Goal: Ask a question

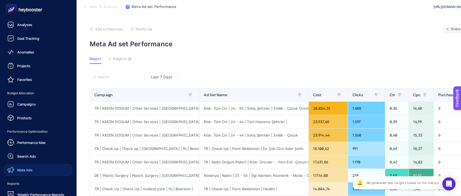
click at [26, 169] on span "Meta Ads" at bounding box center [24, 169] width 15 height 4
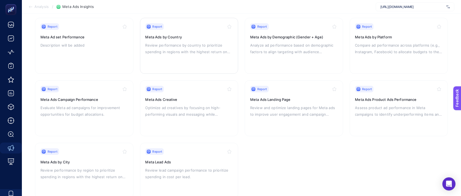
scroll to position [73, 0]
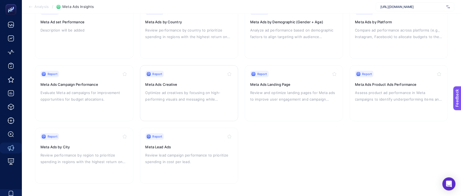
click at [196, 89] on p "Optimize ad creatives by focusing on high-performing visuals and messaging whil…" at bounding box center [190, 95] width 88 height 13
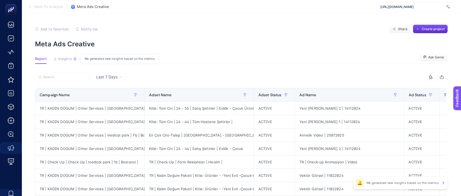
click at [71, 61] on span "Insights" at bounding box center [65, 59] width 14 height 4
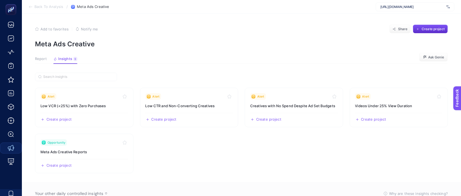
click at [44, 57] on span "Report" at bounding box center [41, 59] width 12 height 4
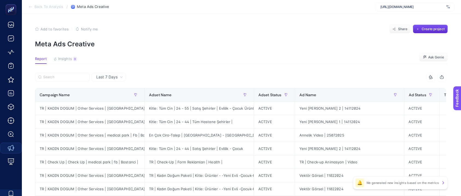
drag, startPoint x: 436, startPoint y: 58, endPoint x: 428, endPoint y: 63, distance: 9.7
click at [436, 58] on span "Ask Genie" at bounding box center [436, 57] width 16 height 4
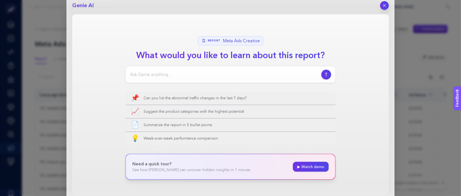
click at [202, 74] on input at bounding box center [224, 74] width 189 height 7
type input "hangi görsellerin tıklama oranı daha yüksek, daha fazla tıklama almış hangileri…"
click at [323, 76] on button "button" at bounding box center [326, 74] width 10 height 10
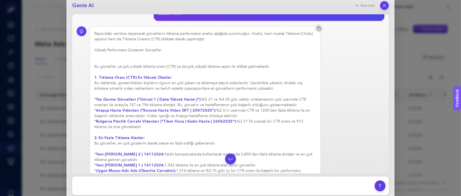
scroll to position [0, 0]
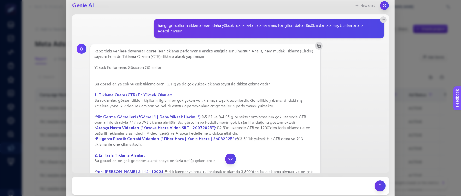
click at [167, 28] on div "hangi görsellerin tıklama oranı daha yüksek, daha fazla tıklama almış hangileri…" at bounding box center [267, 28] width 218 height 11
click at [168, 25] on div "hangi görsellerin tıklama oranı daha yüksek, daha fazla tıklama almış hangileri…" at bounding box center [267, 28] width 218 height 11
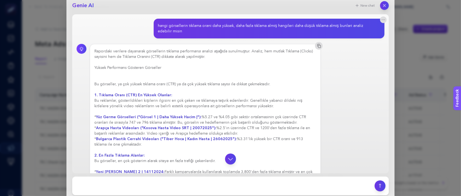
click at [95, 84] on div "Rapordaki verilere dayanarak görsellerin tıklama performansı analizi aşağıda su…" at bounding box center [205, 187] width 222 height 279
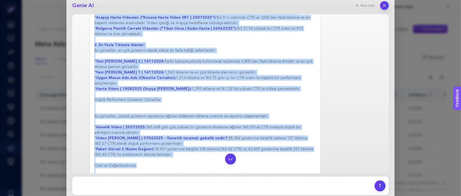
scroll to position [163, 0]
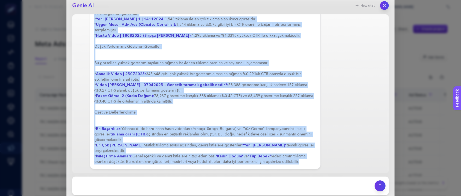
drag, startPoint x: 94, startPoint y: 51, endPoint x: 299, endPoint y: 161, distance: 232.1
click at [299, 161] on div "Rapordaki verilere dayanarak görsellerin tıklama performansı analizi aşağıda su…" at bounding box center [205, 24] width 222 height 279
copy div "Loremipsu dolorsit ametconse adipiscinge seddoei temporincid utlabor etdolor ma…"
click at [155, 118] on div "Rapordaki verilere dayanarak görsellerin tıklama performansı analizi aşağıda su…" at bounding box center [205, 24] width 222 height 279
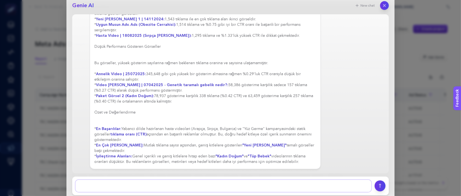
click at [130, 185] on textarea at bounding box center [224, 185] width 296 height 12
type textarea "düşük performans gösteren kreatifler yerine nasıl kreatifler kullanabiliriz, ön…"
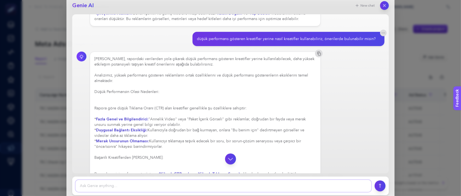
scroll to position [317, 0]
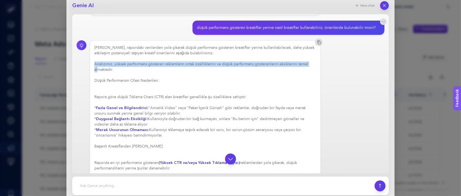
drag, startPoint x: 94, startPoint y: 62, endPoint x: 99, endPoint y: 70, distance: 8.9
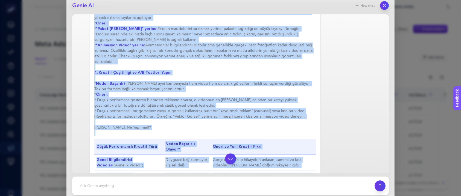
scroll to position [682, 0]
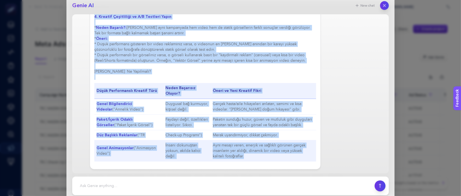
drag, startPoint x: 95, startPoint y: 63, endPoint x: 242, endPoint y: 157, distance: 175.1
copy div "Loremipsum, dolors ametconsec adipisci elitseddoei tempo incididuntutl et dolor…"
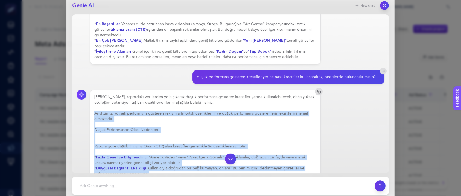
scroll to position [244, 0]
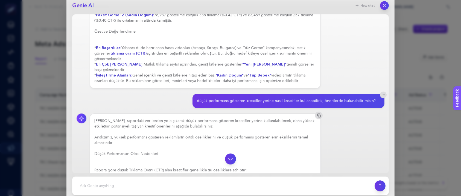
click at [207, 99] on div "düşük performans gösteren kreatifler yerine nasıl kreatifler kullanabiliriz, ön…" at bounding box center [286, 100] width 179 height 5
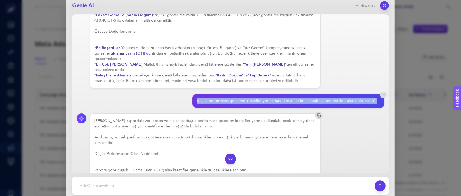
click at [207, 99] on div "düşük performans gösteren kreatifler yerine nasıl kreatifler kullanabiliriz, ön…" at bounding box center [286, 100] width 179 height 5
copy section "düşük performans gösteren kreatifler yerine nasıl kreatifler kullanabiliriz, ön…"
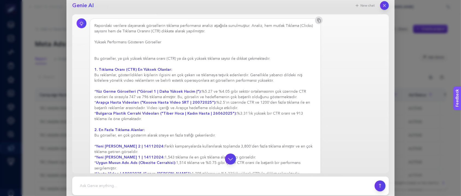
scroll to position [0, 0]
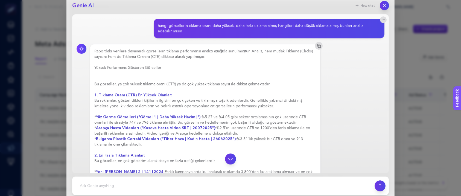
click at [385, 5] on icon "button" at bounding box center [385, 5] width 5 height 5
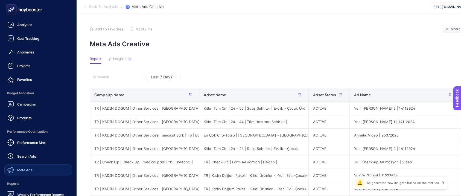
click at [36, 170] on link "Meta Ads" at bounding box center [38, 169] width 68 height 11
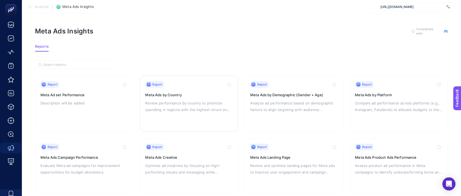
click at [180, 93] on h3 "Meta Ads by Country" at bounding box center [190, 94] width 88 height 5
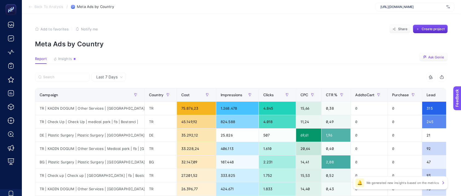
click at [433, 57] on span "Ask Genie" at bounding box center [436, 57] width 16 height 4
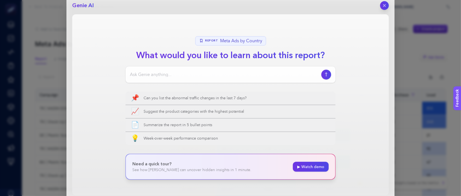
click at [208, 73] on input at bounding box center [224, 74] width 189 height 7
type input "g"
click at [166, 73] on input at bounding box center [224, 74] width 189 height 7
type input "hangi bölgelerde potansiyel var, hangi bölgelere hangi branşlara yatırım yapabi…"
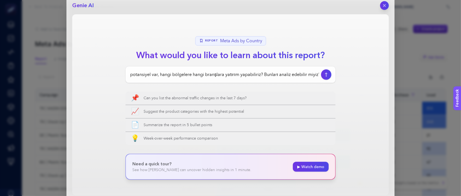
click at [326, 76] on icon "button" at bounding box center [326, 74] width 2 height 4
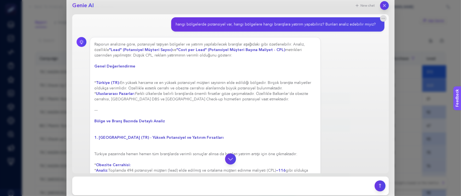
scroll to position [0, 0]
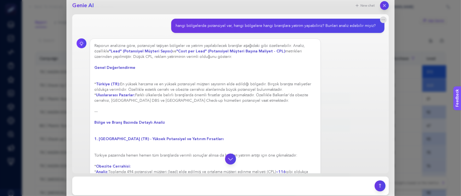
click at [199, 25] on div "hangi bölgelerde potansiyel var, hangi bölgelere hangi branşlara yatırım yapabi…" at bounding box center [276, 25] width 200 height 5
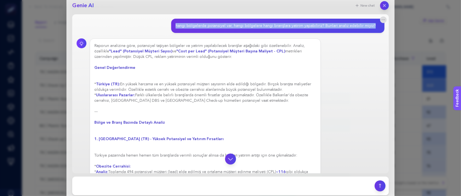
click at [199, 25] on div "hangi bölgelerde potansiyel var, hangi bölgelere hangi branşlara yatırım yapabi…" at bounding box center [276, 25] width 200 height 5
copy section "hangi bölgelerde potansiyel var, hangi bölgelere hangi branşlara yatırım yapabi…"
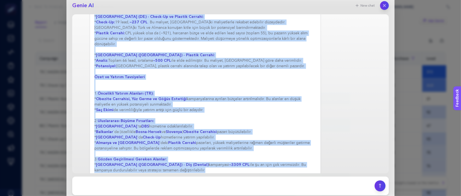
scroll to position [366, 0]
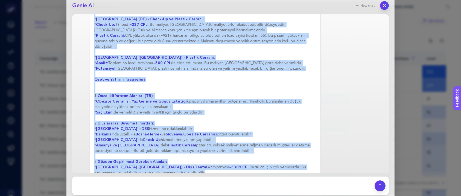
drag, startPoint x: 95, startPoint y: 47, endPoint x: 155, endPoint y: 163, distance: 130.1
copy div "Loremip dolorsita cons, adipiscing elitsed doeiusmo te incidid utlaboreetdol ma…"
click at [160, 184] on textarea at bounding box center [224, 185] width 296 height 12
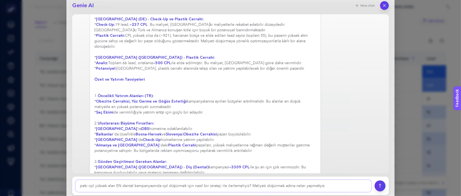
type textarea "peki cpl yüksek alan EN dental kampanyasında cpl düşürmek için nasıl bir strate…"
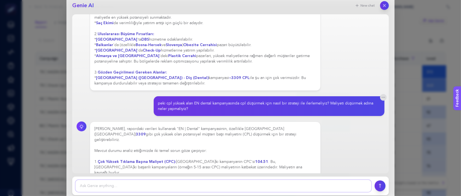
scroll to position [464, 0]
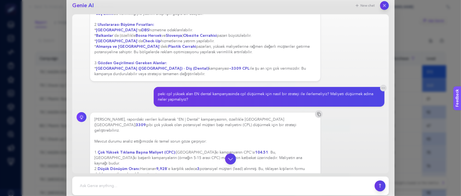
click at [178, 91] on div "peki cpl yüksek alan EN dental kampanyasında cpl düşürmek için nasıl bir strate…" at bounding box center [267, 96] width 218 height 11
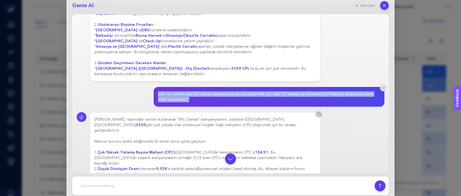
click at [178, 91] on div "peki cpl yüksek alan EN dental kampanyasında cpl düşürmek için nasıl bir strate…" at bounding box center [267, 96] width 218 height 11
copy section "peki cpl yüksek alan EN dental kampanyasında cpl düşürmek için nasıl bir strate…"
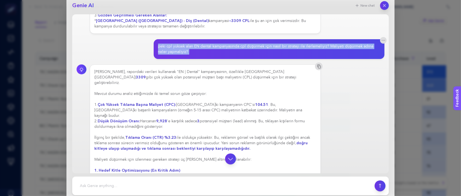
scroll to position [530, 0]
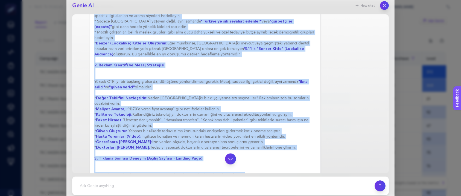
scroll to position [822, 0]
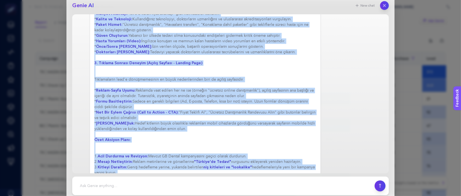
drag, startPoint x: 95, startPoint y: 43, endPoint x: 238, endPoint y: 161, distance: 185.6
copy div "Loremip, dolorsita consecte adipiscing "EL | Seddoe" temporincidid, utlaboree D…"
click at [383, 6] on icon "button" at bounding box center [385, 5] width 5 height 5
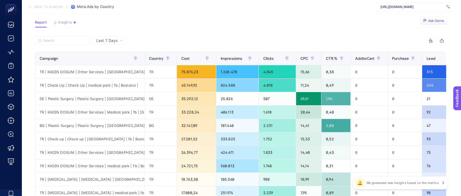
click at [441, 20] on span "Ask Genie" at bounding box center [436, 21] width 16 height 4
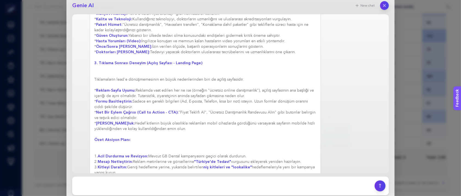
scroll to position [247, 0]
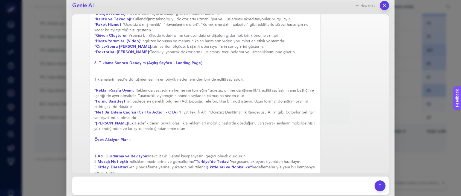
click at [384, 4] on icon "button" at bounding box center [385, 5] width 5 height 5
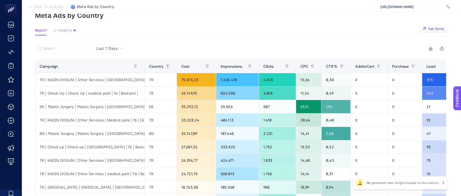
scroll to position [0, 0]
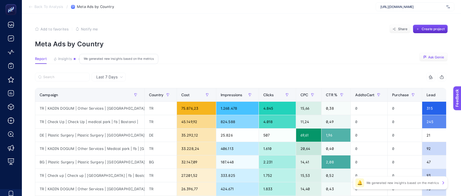
click at [65, 58] on span "Insights" at bounding box center [65, 59] width 14 height 4
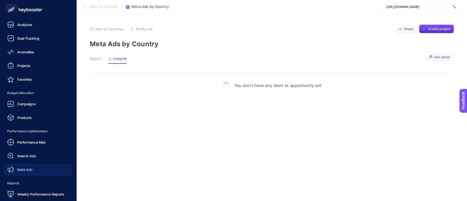
click at [22, 174] on link "Meta Ads" at bounding box center [38, 169] width 68 height 11
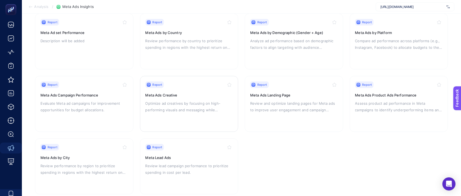
scroll to position [73, 0]
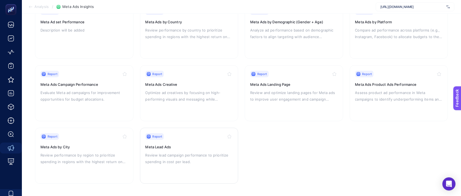
click at [180, 150] on div "Report Meta Lead Ads Review lead campaign performance to prioritize spending in…" at bounding box center [190, 155] width 88 height 45
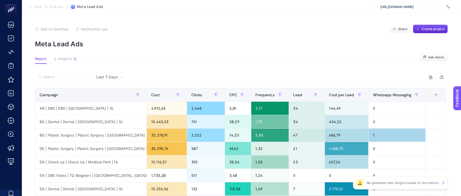
click at [117, 79] on span "Last 7 Days" at bounding box center [106, 76] width 21 height 5
click at [435, 57] on span "Ask Genie" at bounding box center [436, 57] width 16 height 4
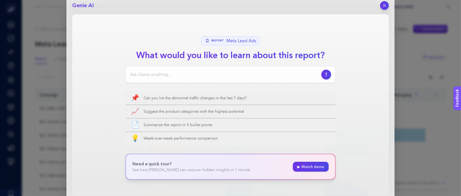
click at [193, 74] on input at bounding box center [224, 74] width 189 height 7
type input "m"
type input "önceki 1 hafta ve bu hafta ile kıyaslama yaparak maliyeti artan kampanyaları ve…"
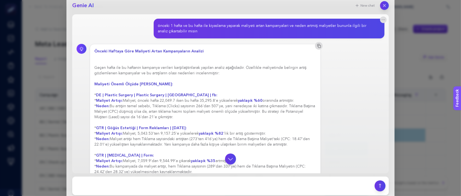
click at [169, 25] on div "önceki 1 hafta ve bu hafta ile kıyaslama yaparak maliyeti artan kampanyaları ve…" at bounding box center [267, 28] width 218 height 11
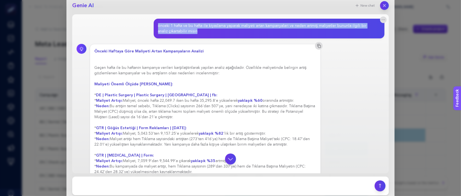
click at [169, 25] on div "önceki 1 hafta ve bu hafta ile kıyaslama yaparak maliyeti artan kampanyaları ve…" at bounding box center [267, 28] width 218 height 11
copy section "önceki 1 hafta ve bu hafta ile kıyaslama yaparak maliyeti artan kampanyaları ve…"
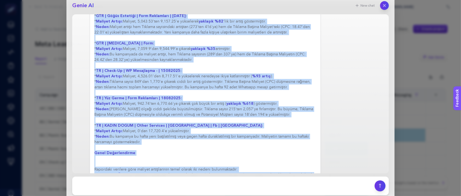
scroll to position [158, 0]
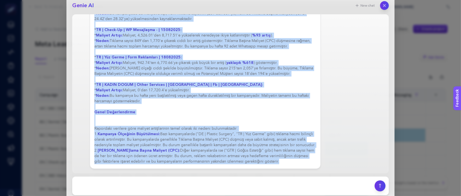
drag, startPoint x: 96, startPoint y: 67, endPoint x: 264, endPoint y: 159, distance: 191.6
click at [278, 162] on div "Önceki Haftaya Göre Maliyeti Artan Kampanyaların Analizi Geçen hafta ile bu haf…" at bounding box center [205, 30] width 222 height 268
copy div "Lorem ipsum dol si ametcons adipisci elitsedd eiusmodtemporinci utlabor etdolo …"
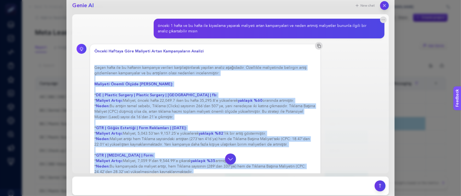
scroll to position [0, 0]
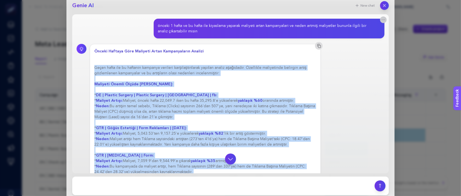
click at [381, 19] on icon "button" at bounding box center [383, 20] width 4 height 4
click at [363, 29] on span "Create notification" at bounding box center [358, 28] width 28 height 5
click at [380, 19] on button "button" at bounding box center [383, 19] width 7 height 7
click at [370, 6] on button "New chat" at bounding box center [365, 6] width 26 height 8
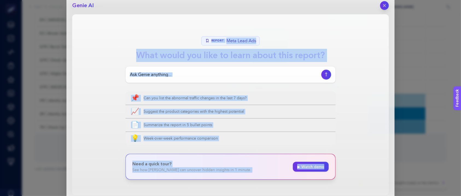
scroll to position [245, 0]
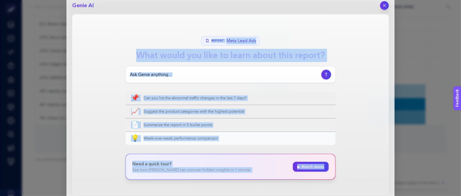
click at [206, 140] on span "Week-over-week performance comparison" at bounding box center [237, 137] width 187 height 5
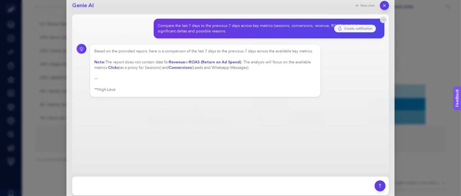
click at [383, 2] on button "button" at bounding box center [384, 5] width 9 height 9
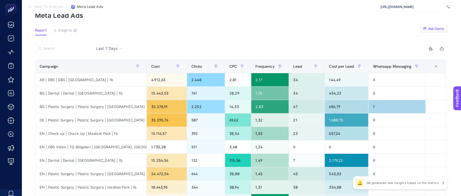
scroll to position [0, 0]
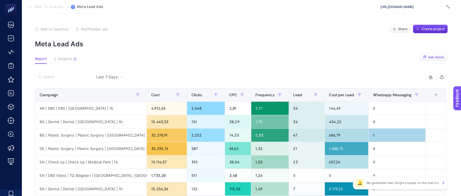
click at [438, 57] on span "Ask Genie" at bounding box center [436, 57] width 16 height 4
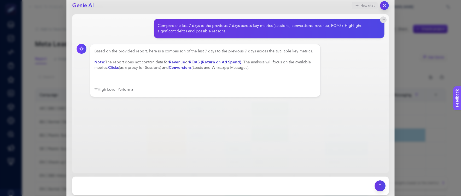
click at [370, 7] on button "New chat" at bounding box center [365, 6] width 26 height 8
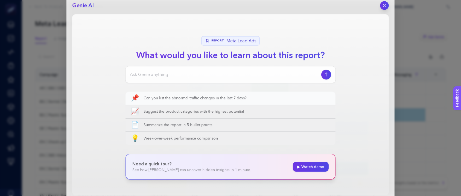
scroll to position [36, 0]
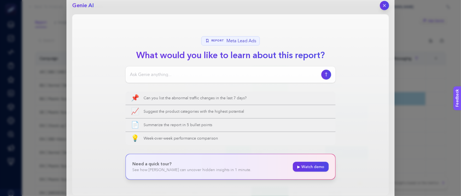
click at [387, 3] on button "button" at bounding box center [384, 5] width 9 height 9
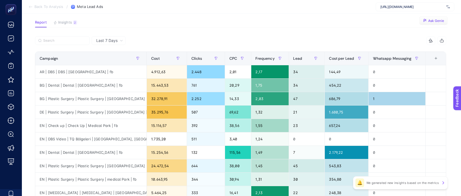
click at [437, 22] on span "Ask Genie" at bounding box center [436, 21] width 16 height 4
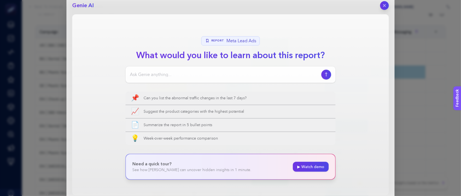
scroll to position [73, 0]
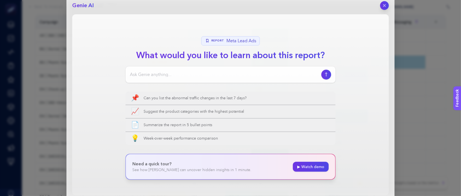
click at [381, 8] on div at bounding box center [384, 5] width 9 height 9
click at [385, 7] on icon "button" at bounding box center [385, 5] width 5 height 5
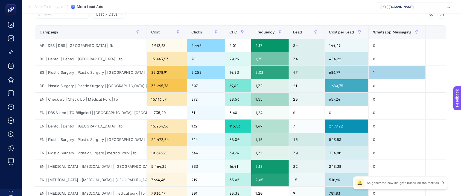
scroll to position [0, 0]
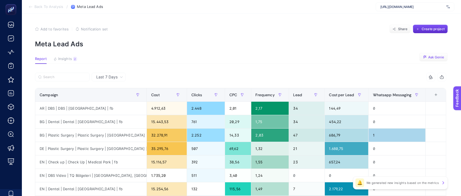
click at [39, 57] on span "Report" at bounding box center [41, 59] width 12 height 4
click at [32, 6] on icon at bounding box center [30, 7] width 4 height 4
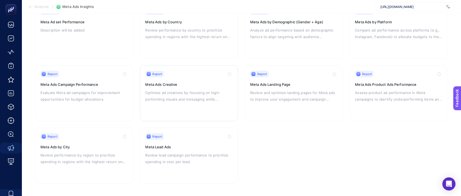
click at [164, 91] on p "Optimize ad creatives by focusing on high-performing visuals and messaging whil…" at bounding box center [190, 95] width 88 height 13
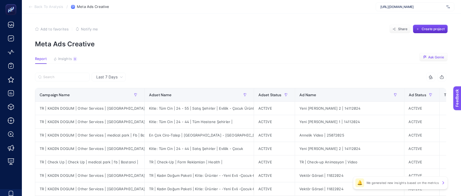
click at [435, 57] on span "Ask Genie" at bounding box center [436, 57] width 16 height 4
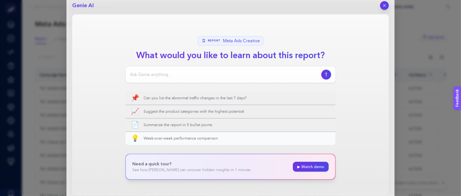
scroll to position [36, 0]
